Goal: Communication & Community: Answer question/provide support

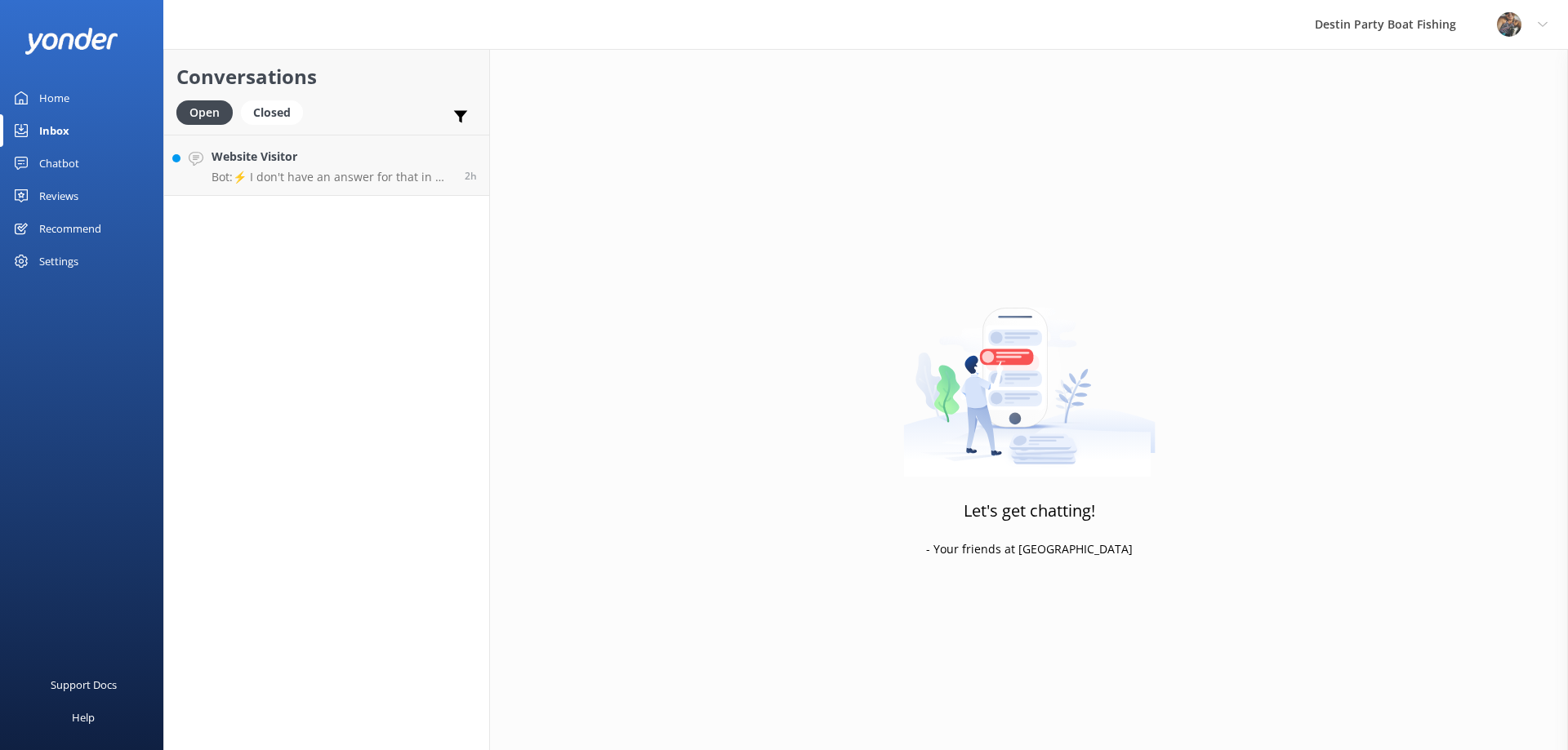
click at [334, 166] on h4 "Website Visitor" at bounding box center [331, 157] width 241 height 18
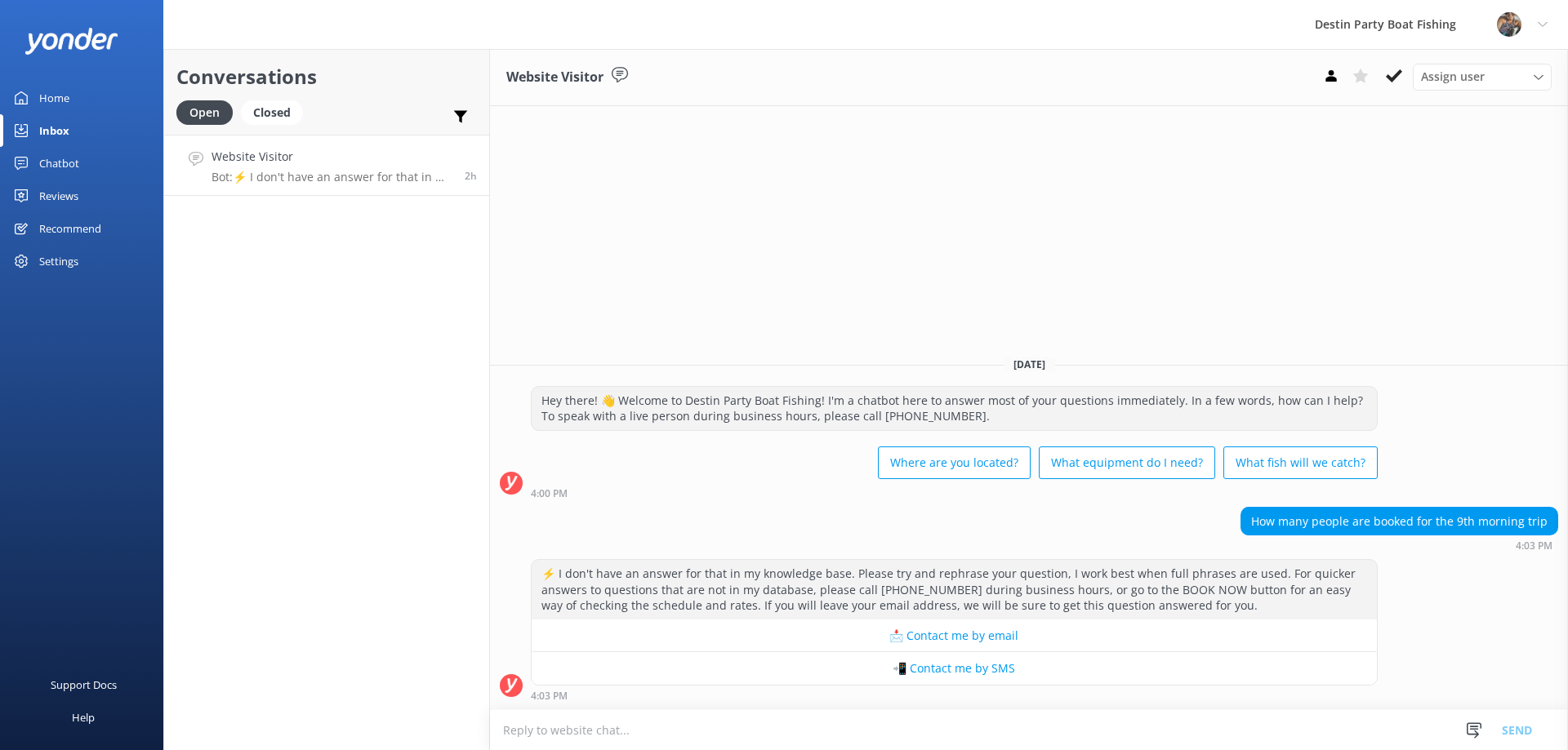
click at [634, 730] on textarea at bounding box center [1029, 730] width 1078 height 40
type textarea "Do far there are 9 on the 6 hr and 4 on the 8 hr. Could be due to the seas fore…"
click at [1511, 728] on button "Send" at bounding box center [1517, 729] width 61 height 40
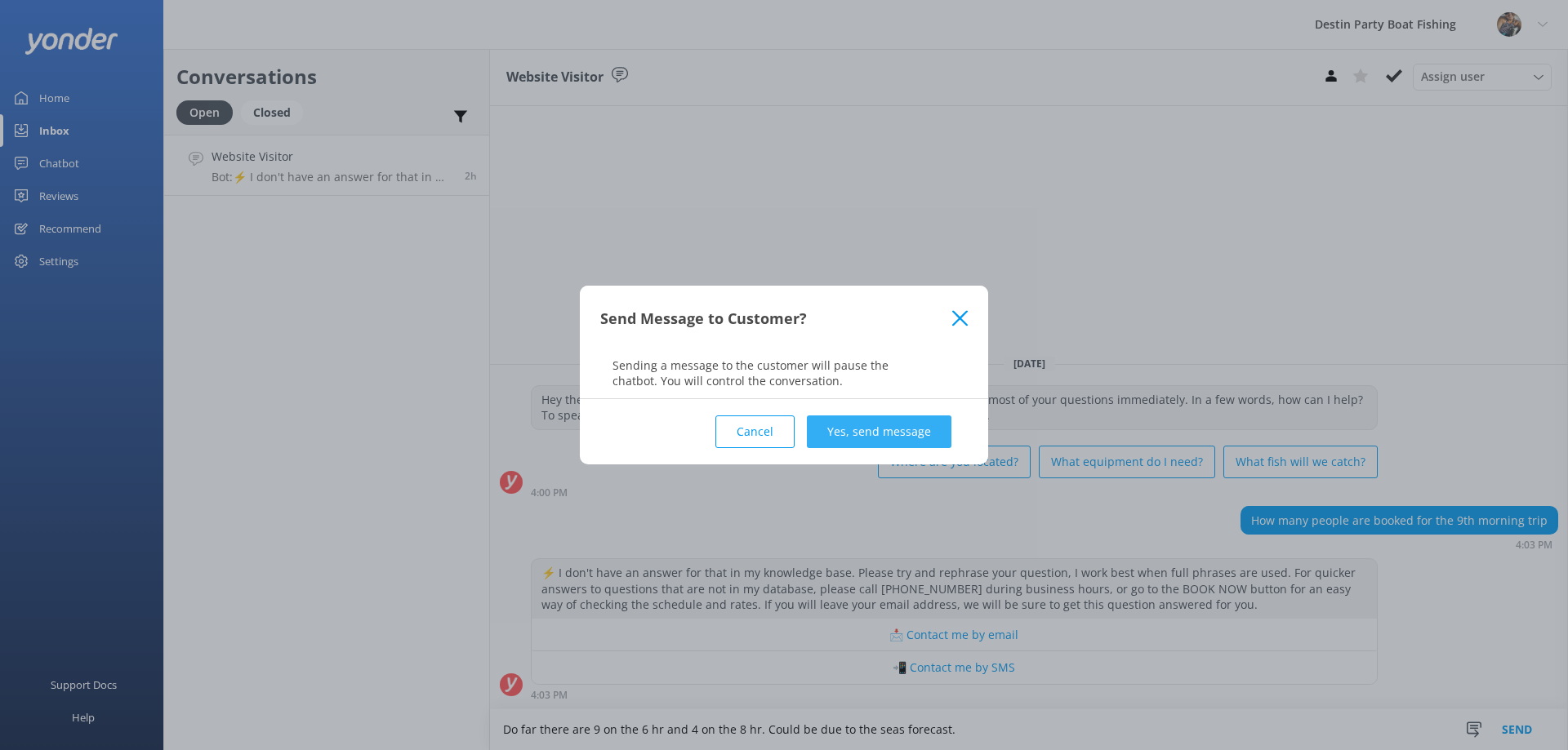
click at [876, 432] on button "Yes, send message" at bounding box center [879, 432] width 144 height 33
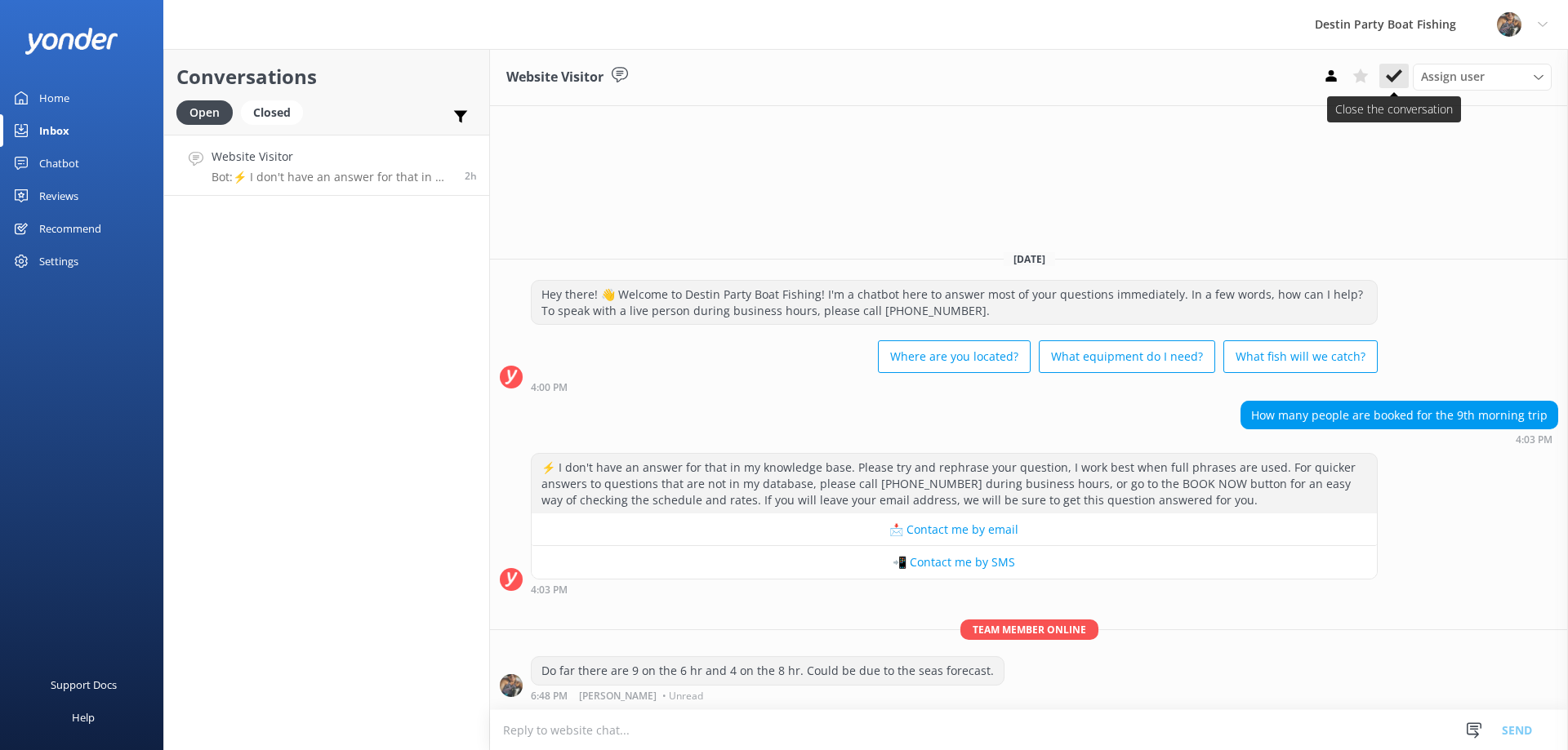
click at [1394, 79] on use at bounding box center [1393, 76] width 16 height 13
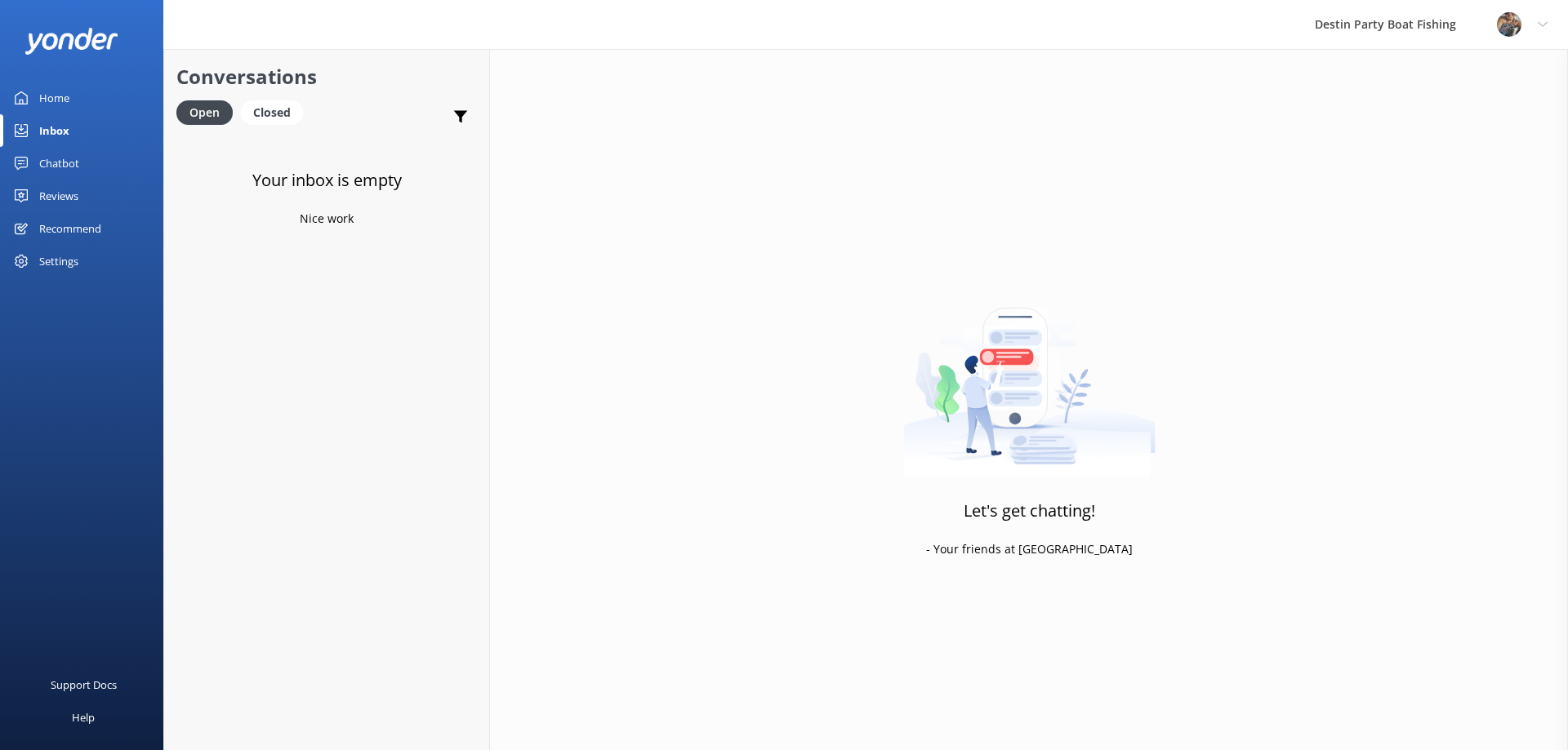
click at [51, 193] on div "Reviews" at bounding box center [59, 196] width 39 height 33
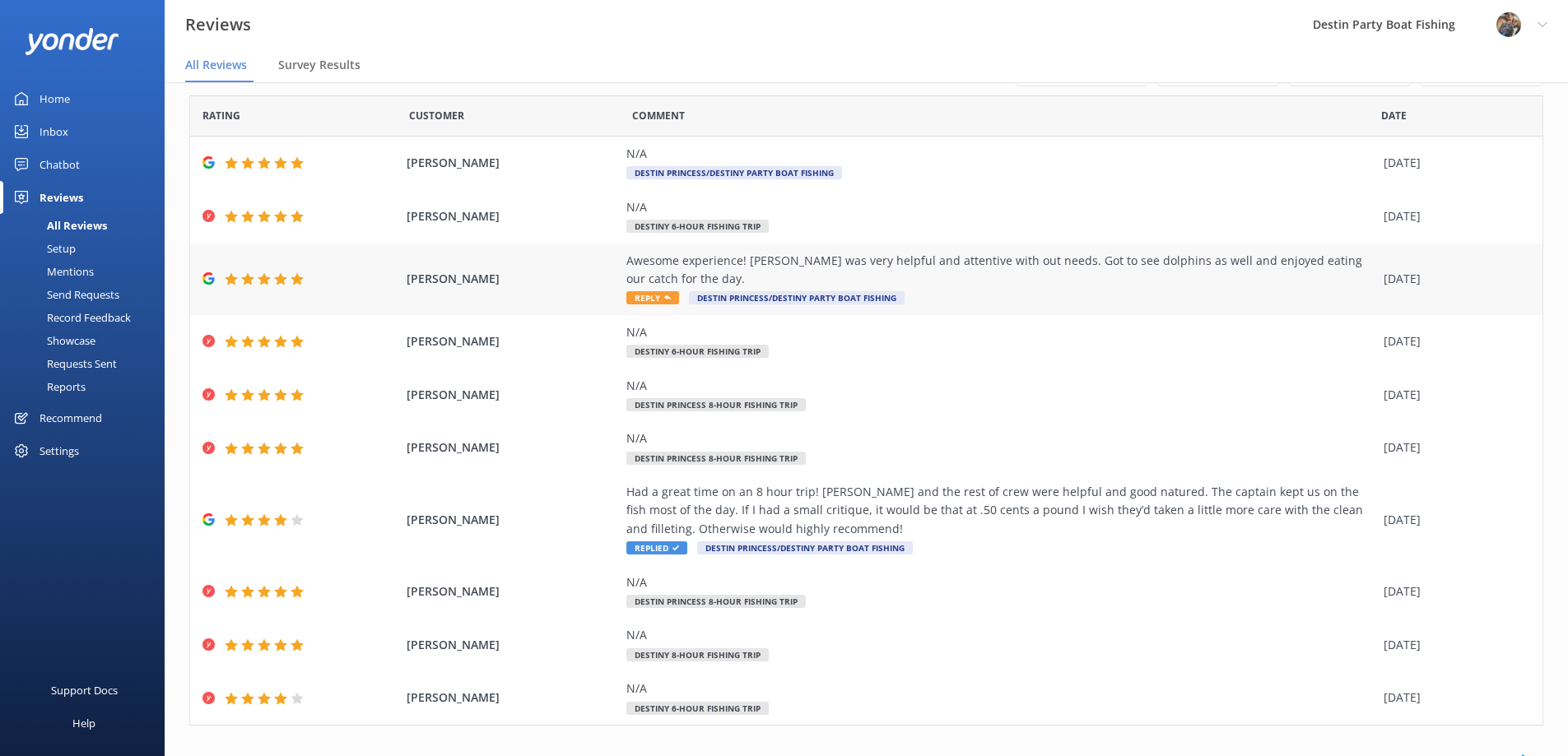
scroll to position [69, 0]
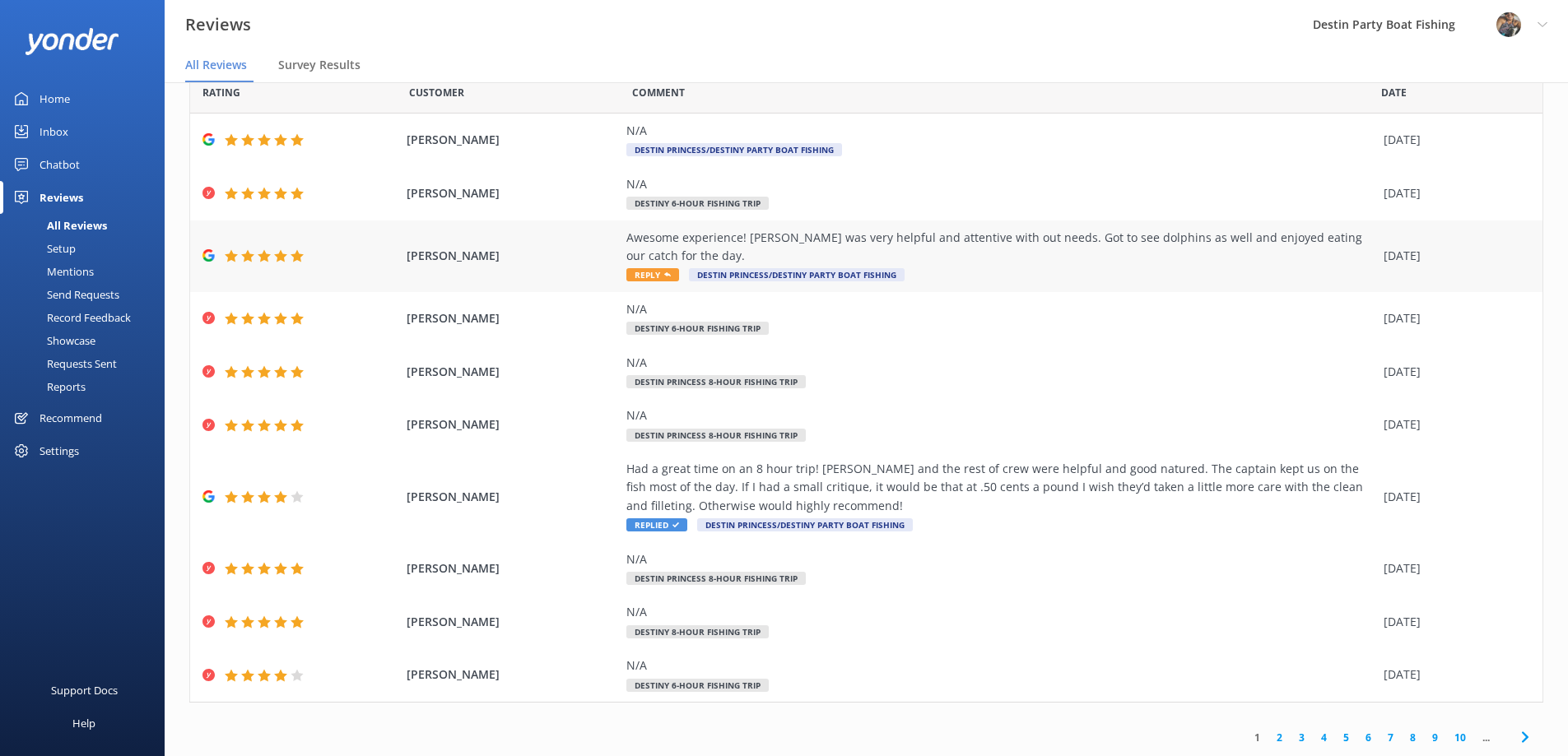
click at [643, 274] on span "Reply" at bounding box center [653, 275] width 52 height 14
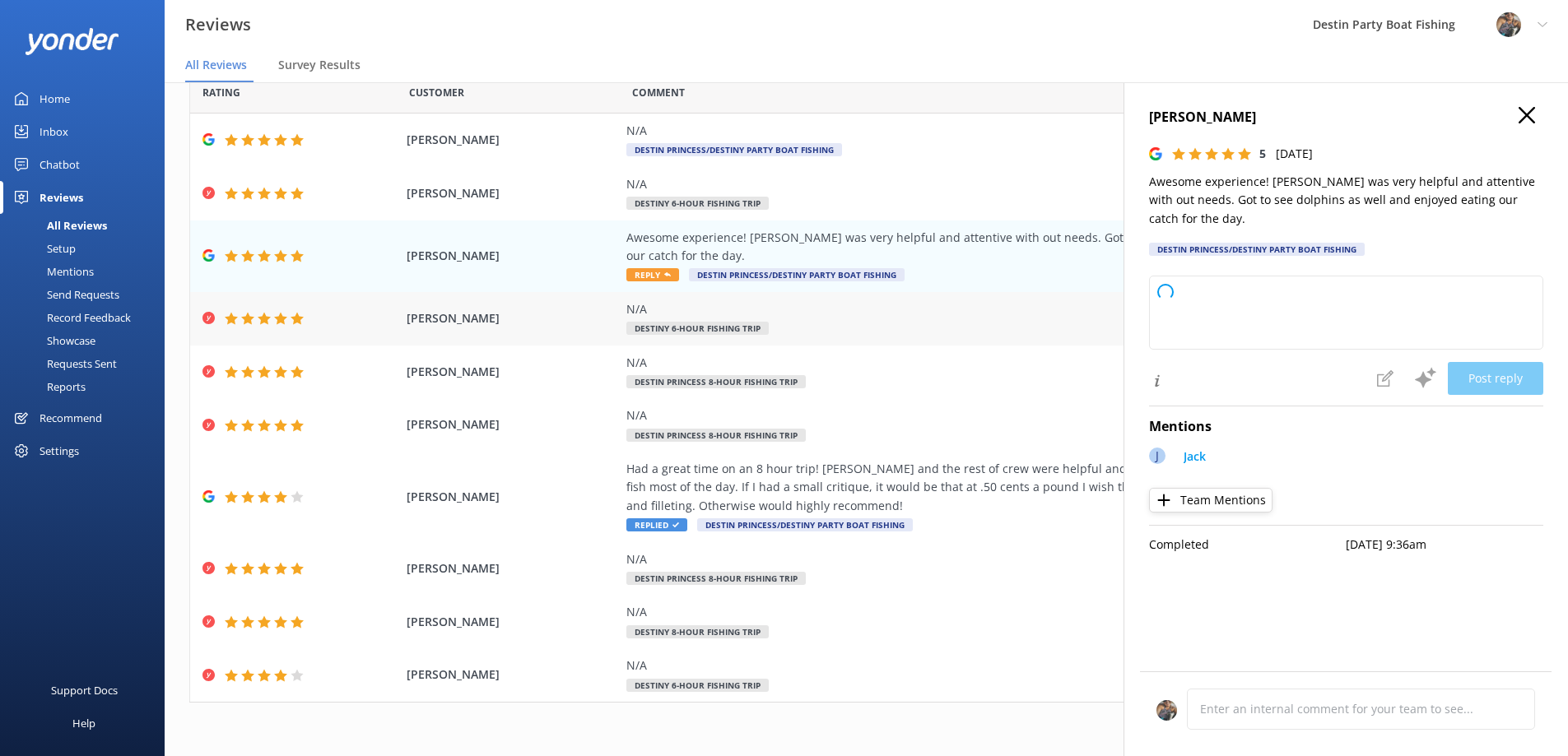
type textarea "Thank you so much for your wonderful review! We're thrilled to hear you had a g…"
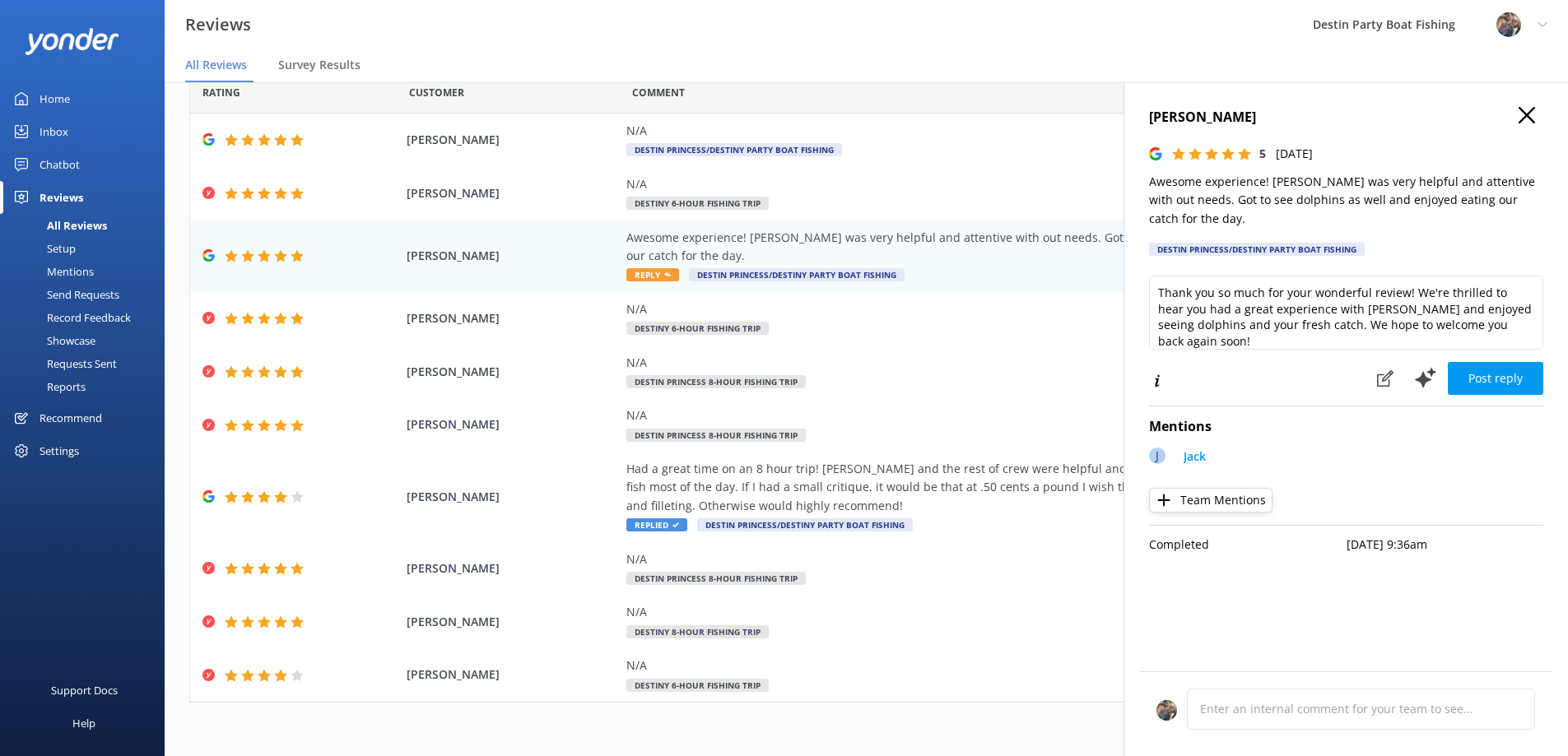
click at [1486, 362] on button "Post reply" at bounding box center [1495, 378] width 96 height 33
